Goal: Task Accomplishment & Management: Use online tool/utility

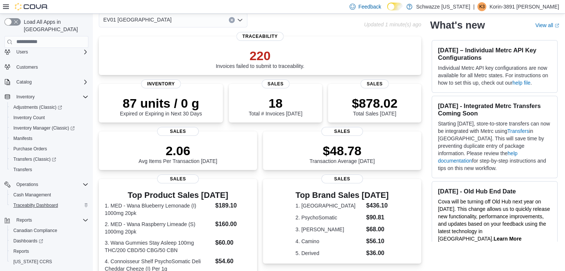
scroll to position [32, 0]
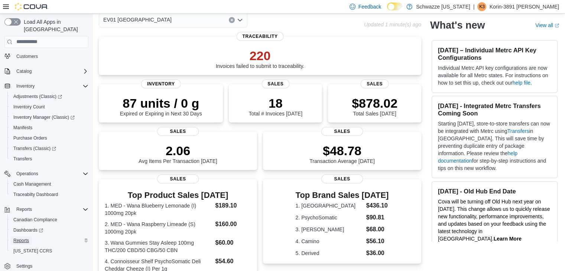
click at [26, 238] on span "Reports" at bounding box center [21, 241] width 16 height 6
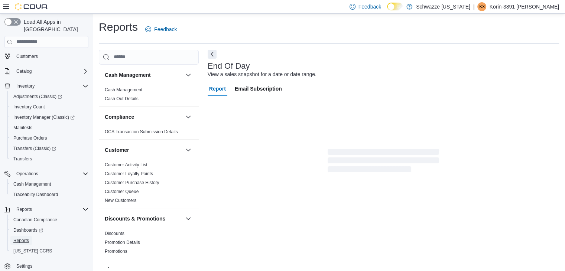
scroll to position [3, 0]
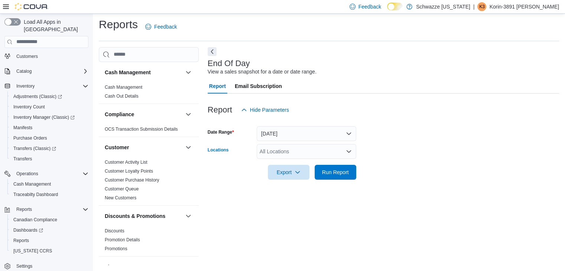
click at [299, 154] on div "All Locations" at bounding box center [307, 151] width 100 height 15
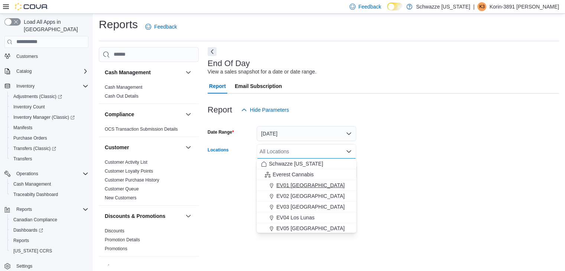
click at [310, 185] on span "EV01 [GEOGRAPHIC_DATA]" at bounding box center [310, 185] width 68 height 7
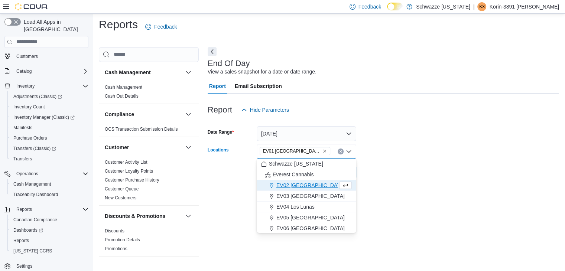
click at [434, 165] on form "Date Range [DATE] Locations [GEOGRAPHIC_DATA] [GEOGRAPHIC_DATA] box. Selected. …" at bounding box center [383, 148] width 351 height 62
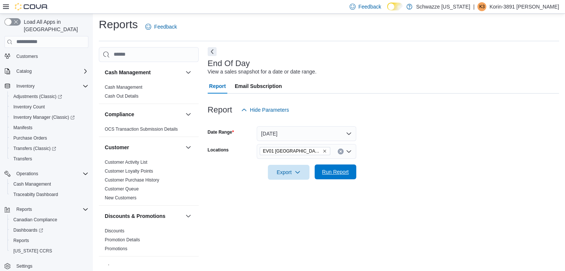
click at [346, 173] on span "Run Report" at bounding box center [335, 171] width 27 height 7
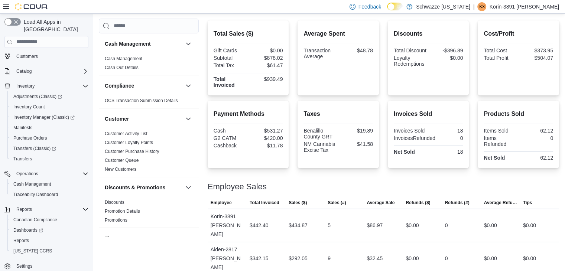
scroll to position [187, 0]
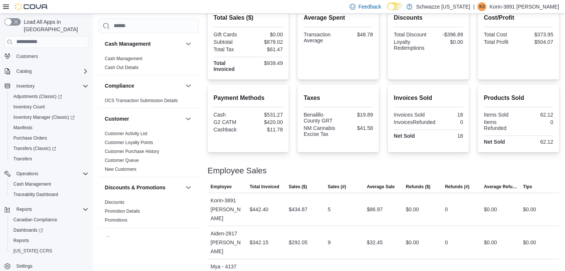
drag, startPoint x: 486, startPoint y: 129, endPoint x: 511, endPoint y: 164, distance: 42.6
click at [511, 164] on div at bounding box center [383, 161] width 351 height 9
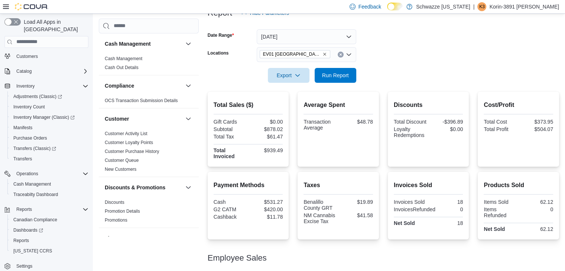
scroll to position [0, 0]
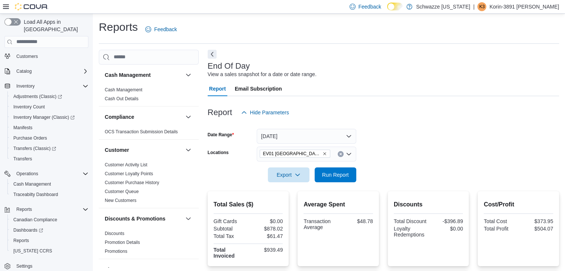
drag, startPoint x: 426, startPoint y: 171, endPoint x: 323, endPoint y: 81, distance: 136.6
click at [323, 81] on div "Report Email Subscription" at bounding box center [383, 88] width 351 height 15
drag, startPoint x: 329, startPoint y: 176, endPoint x: 337, endPoint y: 180, distance: 9.1
click at [329, 176] on span "Run Report" at bounding box center [335, 174] width 27 height 7
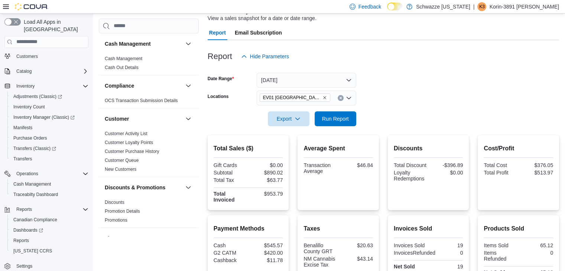
scroll to position [74, 0]
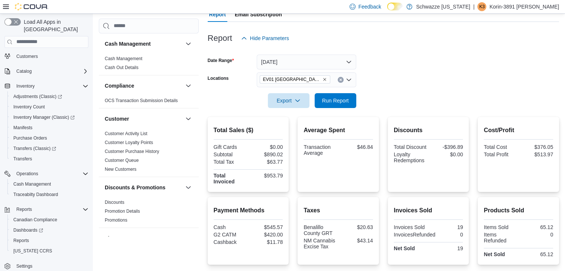
drag, startPoint x: 437, startPoint y: 123, endPoint x: 404, endPoint y: 83, distance: 51.7
click at [404, 83] on form "Date Range [DATE] Locations [GEOGRAPHIC_DATA] North Valley Export Run Report" at bounding box center [383, 77] width 351 height 62
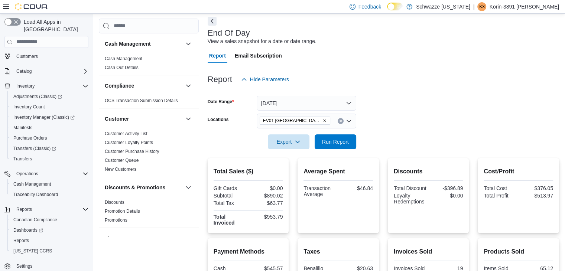
scroll to position [0, 0]
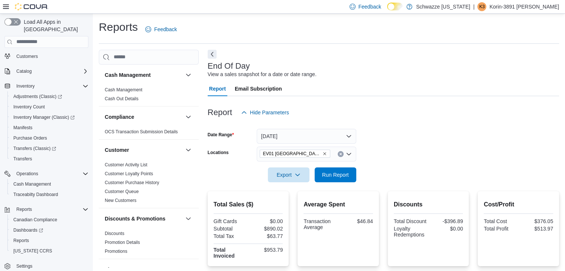
drag, startPoint x: 463, startPoint y: 84, endPoint x: 379, endPoint y: 38, distance: 96.7
click at [379, 38] on div "Reports Feedback" at bounding box center [329, 29] width 460 height 19
